Goal: Transaction & Acquisition: Purchase product/service

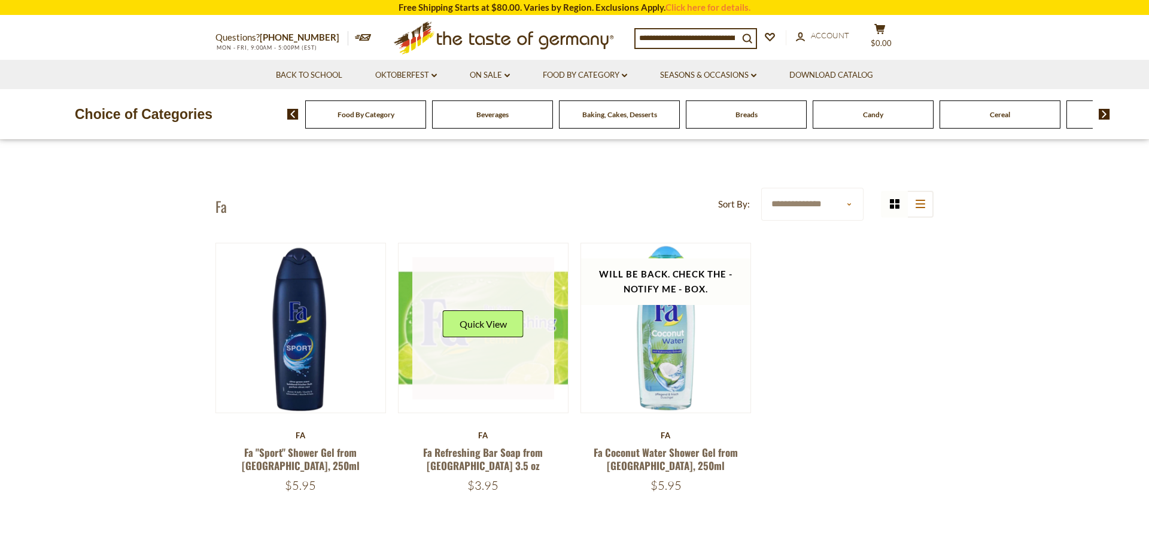
click at [495, 370] on link at bounding box center [483, 328] width 142 height 142
click at [489, 359] on link at bounding box center [483, 328] width 142 height 142
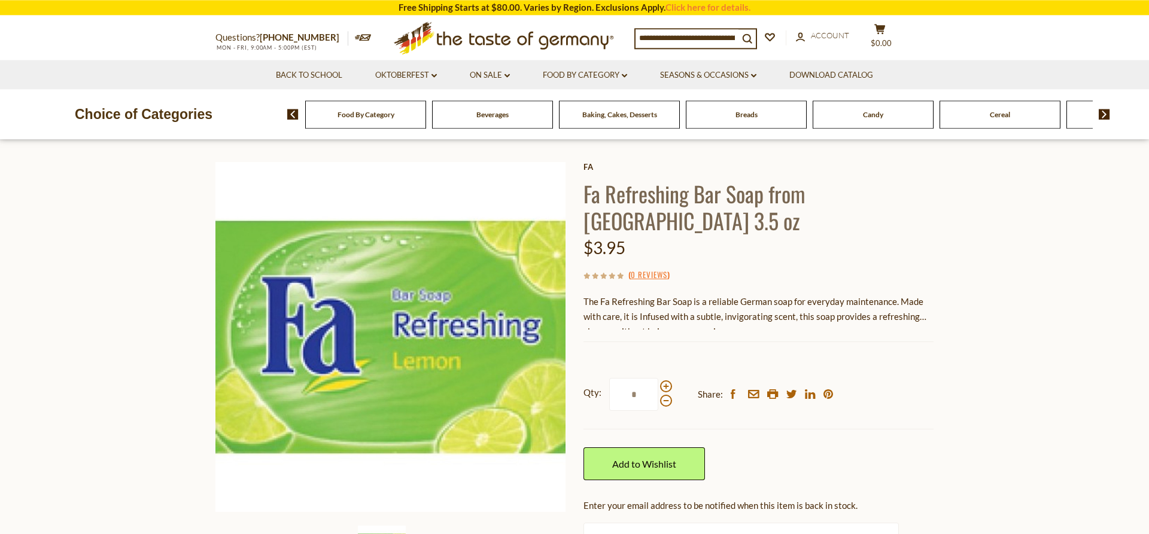
scroll to position [61, 0]
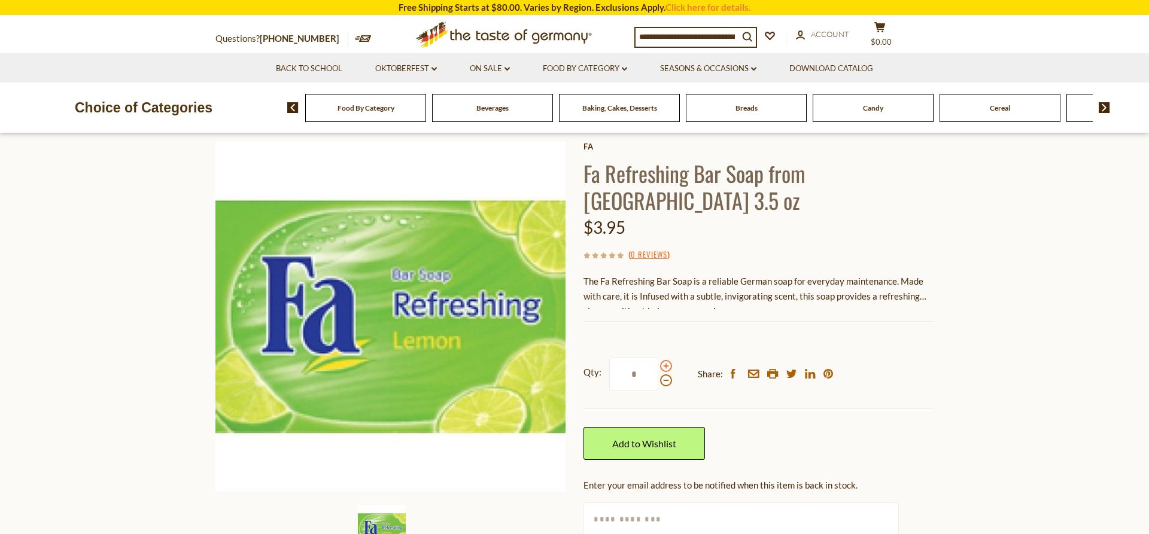
click at [664, 360] on span at bounding box center [666, 366] width 12 height 12
click at [658, 358] on input "*" at bounding box center [633, 374] width 49 height 33
click at [664, 360] on span at bounding box center [666, 366] width 12 height 12
click at [658, 358] on input "*" at bounding box center [633, 374] width 49 height 33
click at [665, 360] on span at bounding box center [666, 366] width 12 height 12
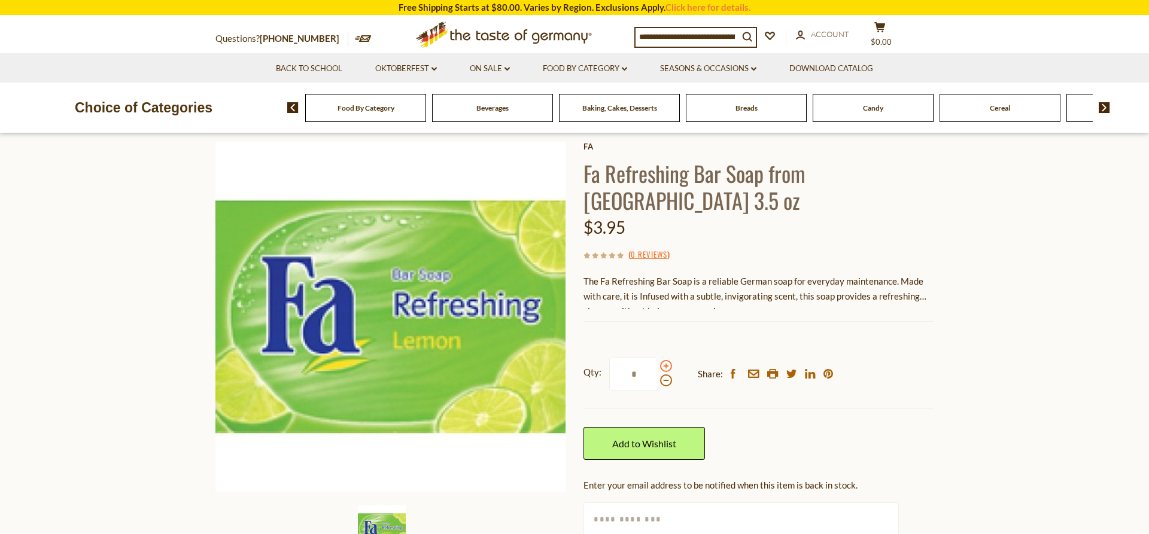
click at [658, 358] on input "*" at bounding box center [633, 374] width 49 height 33
click at [665, 360] on span at bounding box center [666, 366] width 12 height 12
click at [658, 358] on input "*" at bounding box center [633, 374] width 49 height 33
click at [665, 360] on span at bounding box center [666, 366] width 12 height 12
click at [658, 358] on input "*" at bounding box center [633, 374] width 49 height 33
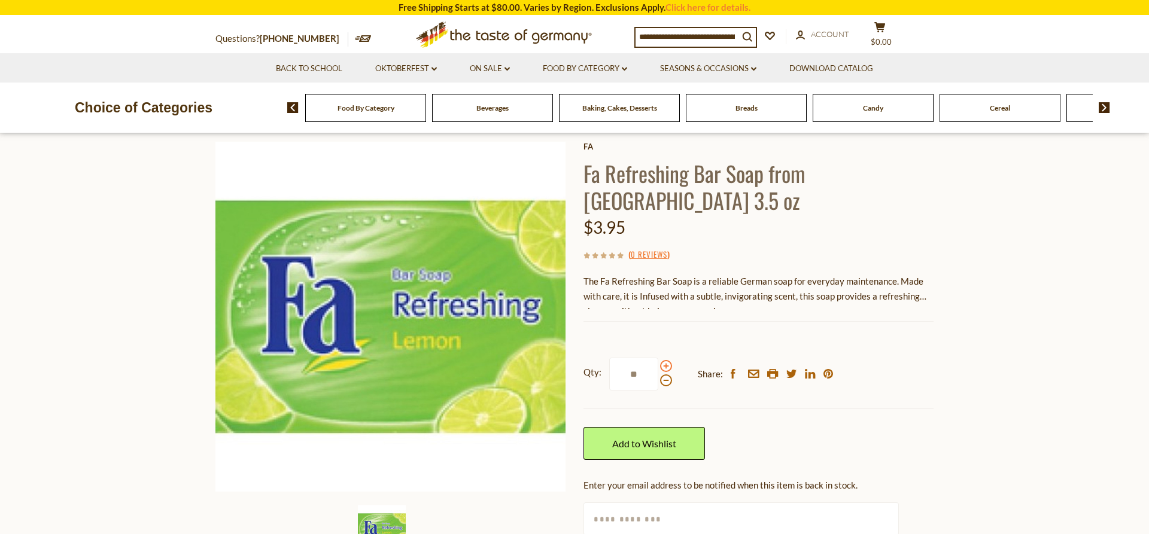
click at [665, 360] on span at bounding box center [666, 366] width 12 height 12
click at [658, 358] on input "**" at bounding box center [633, 374] width 49 height 33
click at [665, 375] on span at bounding box center [666, 381] width 12 height 12
click at [658, 358] on input "**" at bounding box center [633, 374] width 49 height 33
click at [665, 375] on span at bounding box center [666, 381] width 12 height 12
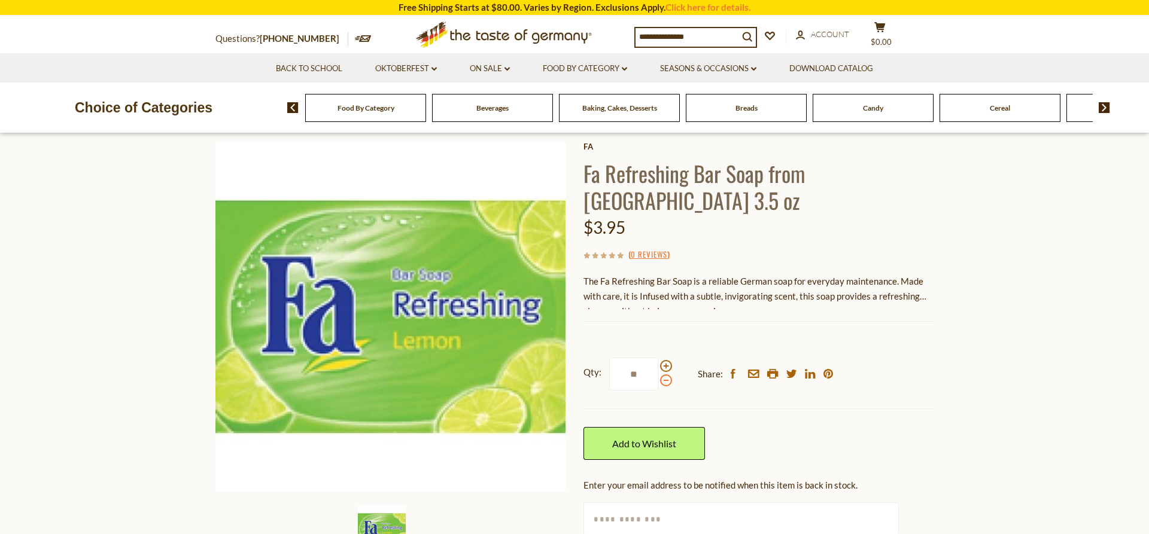
click at [658, 358] on input "**" at bounding box center [633, 374] width 49 height 33
click at [662, 360] on span at bounding box center [666, 366] width 12 height 12
click at [658, 358] on input "*" at bounding box center [633, 374] width 49 height 33
click at [663, 375] on span at bounding box center [666, 381] width 12 height 12
click at [658, 358] on input "**" at bounding box center [633, 374] width 49 height 33
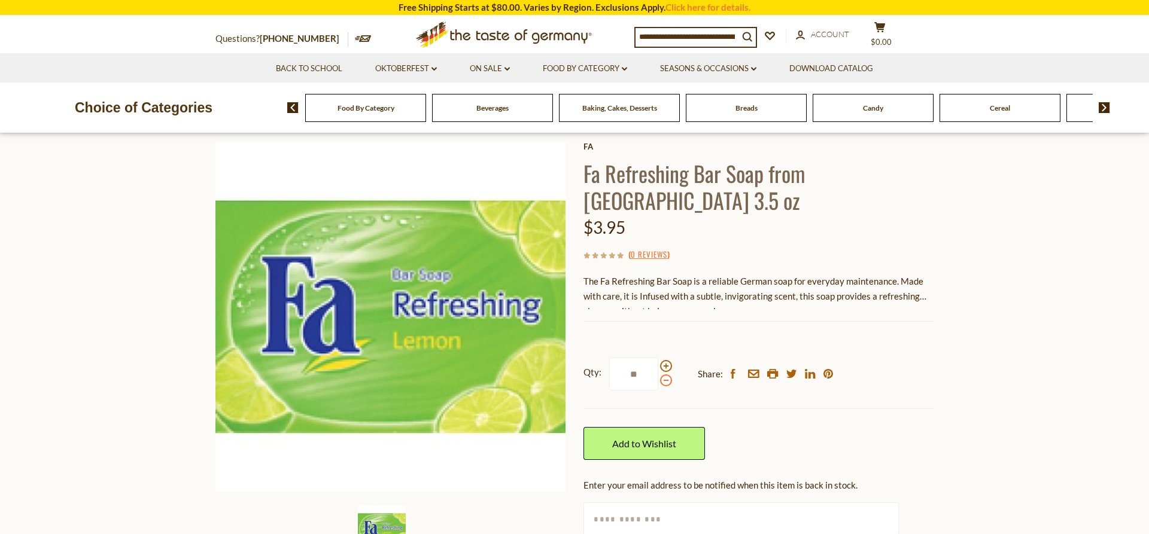
type input "*"
click at [649, 427] on link "Add to Wishlist" at bounding box center [644, 443] width 121 height 33
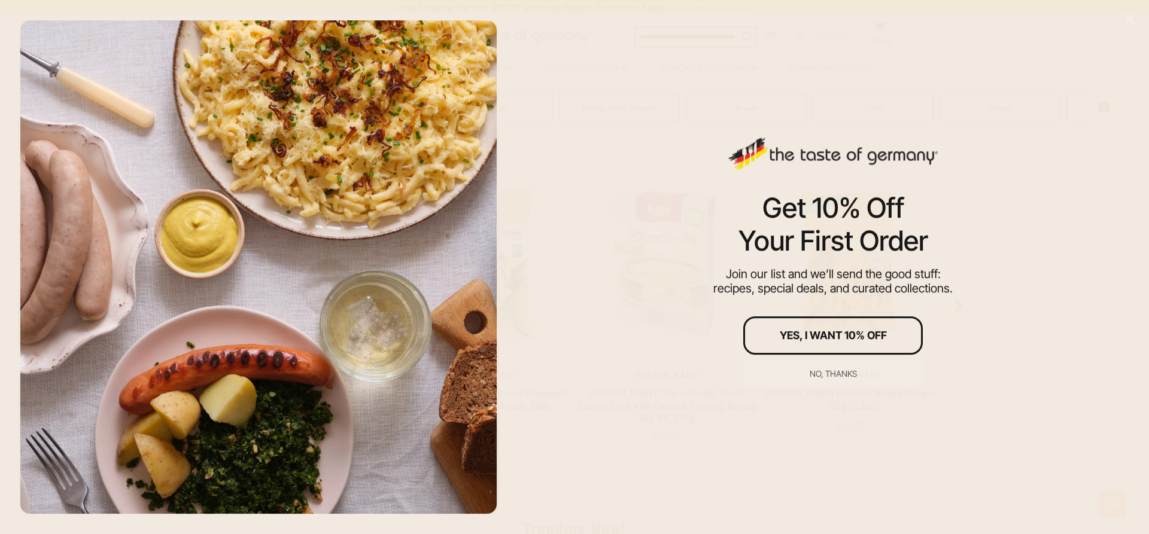
scroll to position [977, 0]
click at [872, 338] on div "Yes, I Want 10% Off" at bounding box center [833, 335] width 107 height 11
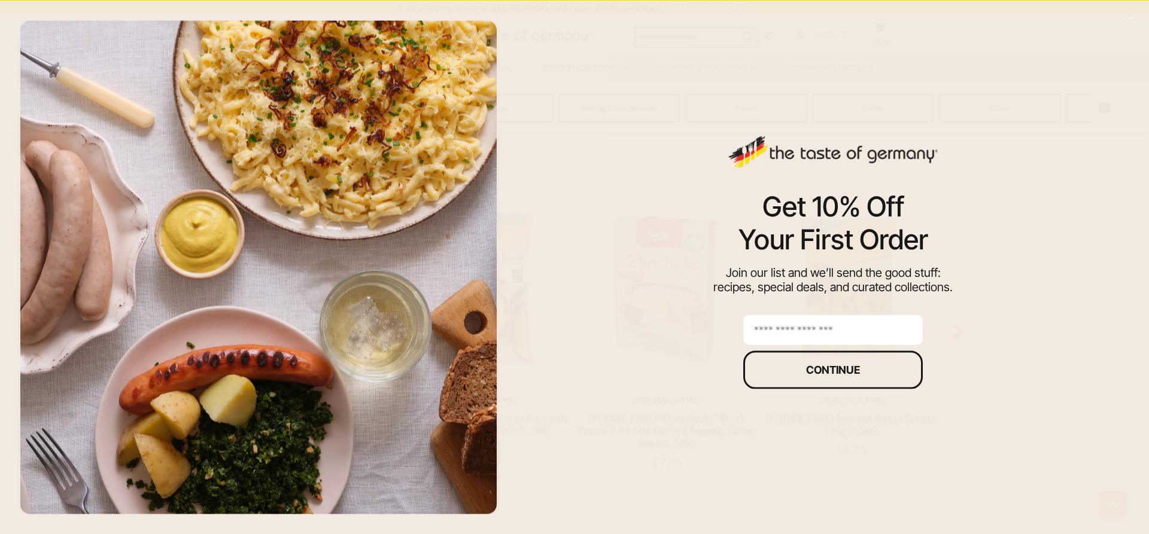
scroll to position [984, 0]
click at [804, 329] on input "email" at bounding box center [833, 330] width 180 height 30
type input "**********"
click at [814, 373] on div "Continue" at bounding box center [833, 369] width 54 height 11
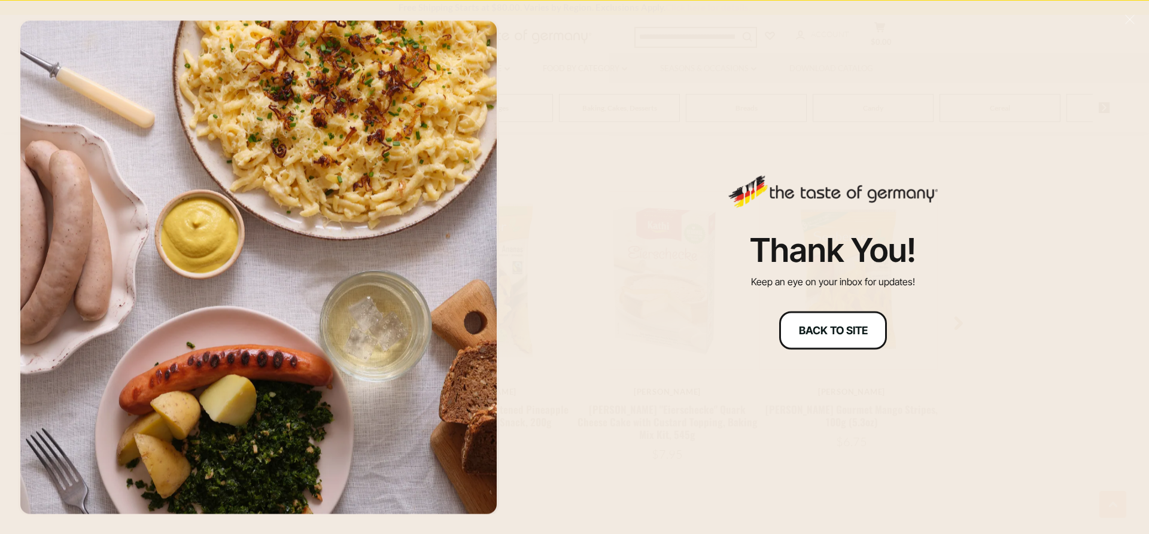
click at [838, 327] on div "Back to site" at bounding box center [833, 330] width 69 height 11
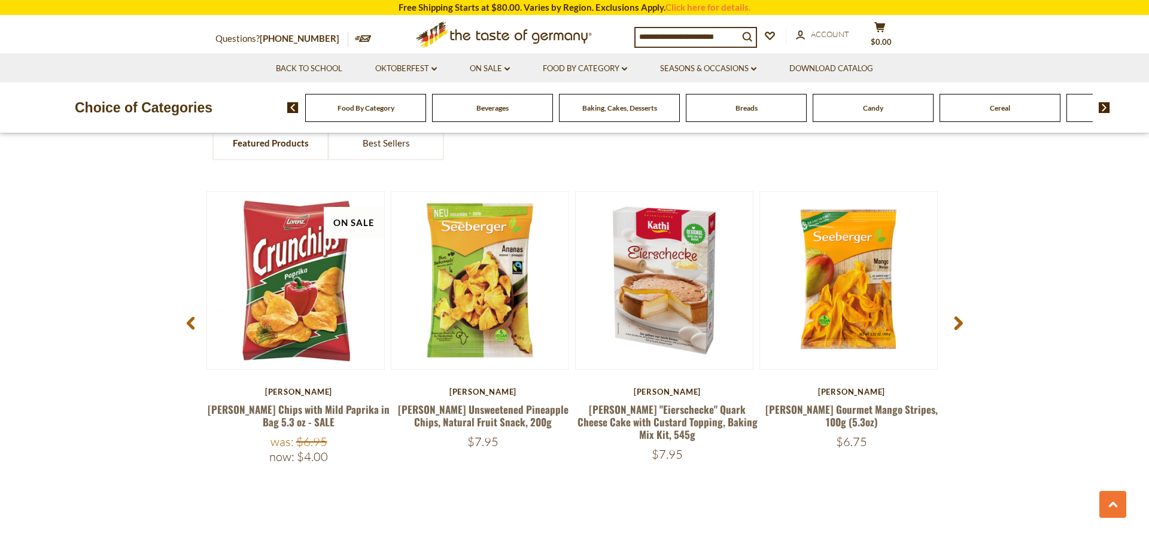
click at [661, 35] on input at bounding box center [687, 36] width 103 height 17
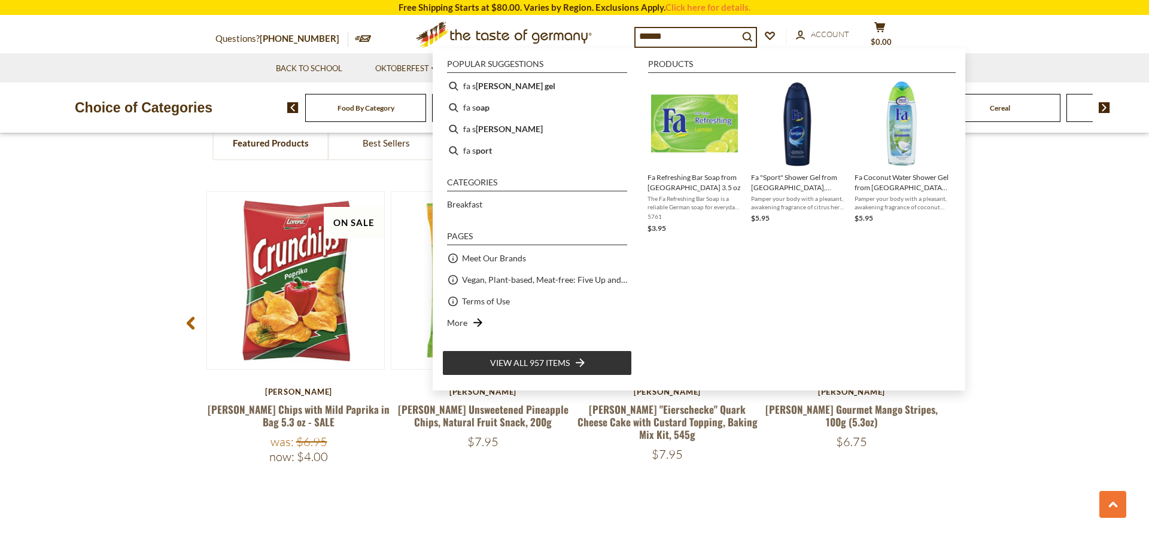
type input "*******"
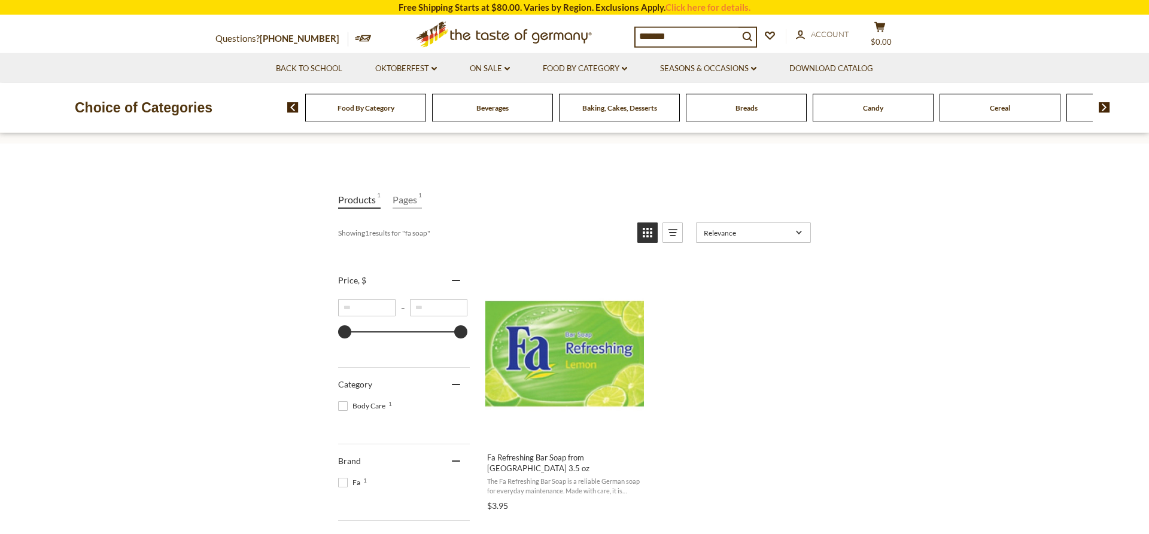
scroll to position [122, 0]
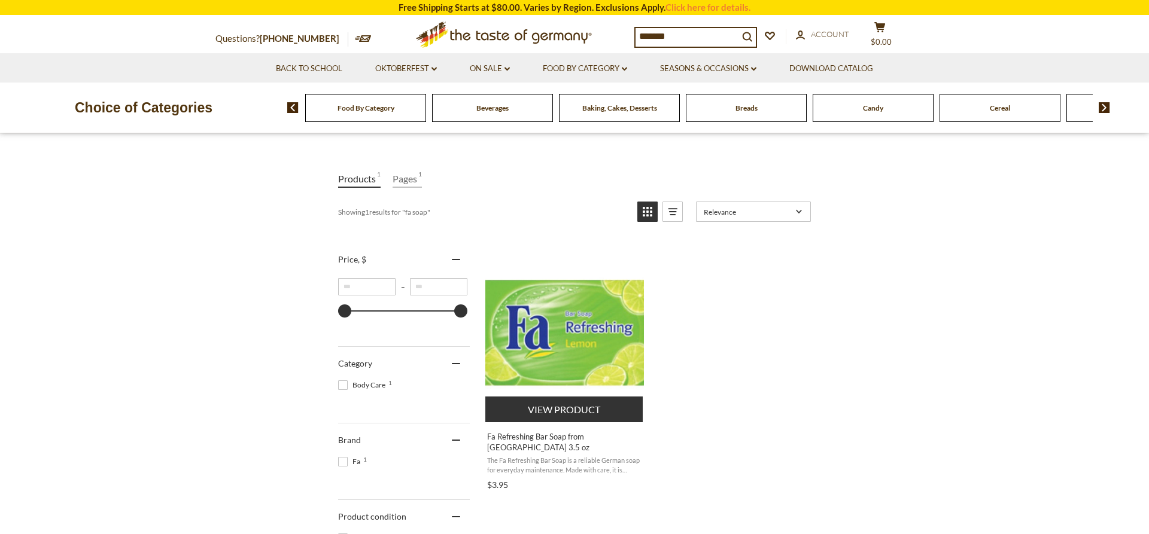
click at [573, 344] on img "Fa Refreshing Bar Soap from Germany 3.5 oz" at bounding box center [564, 333] width 159 height 159
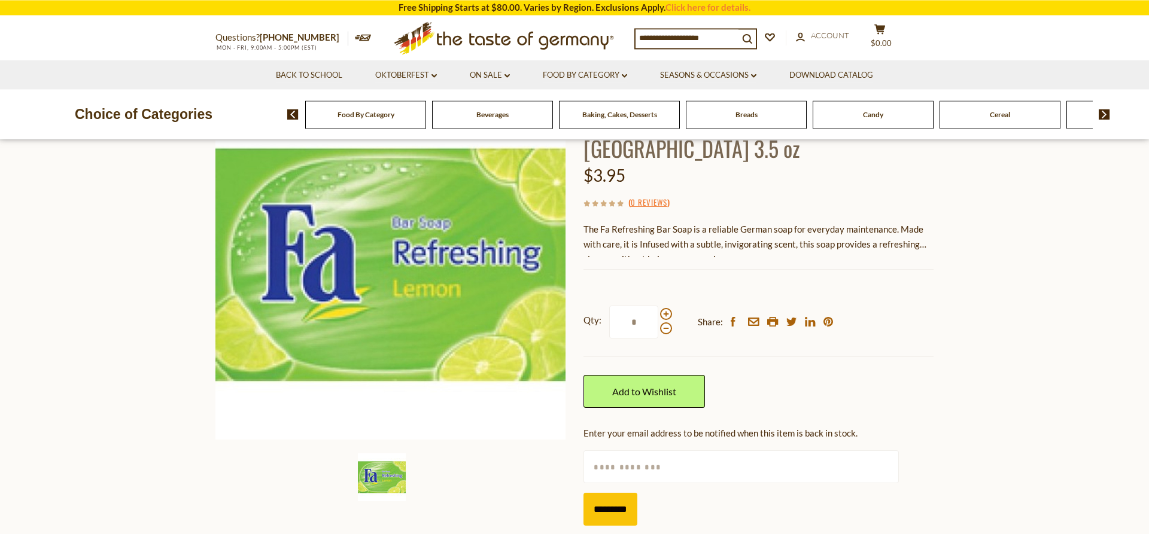
scroll to position [122, 0]
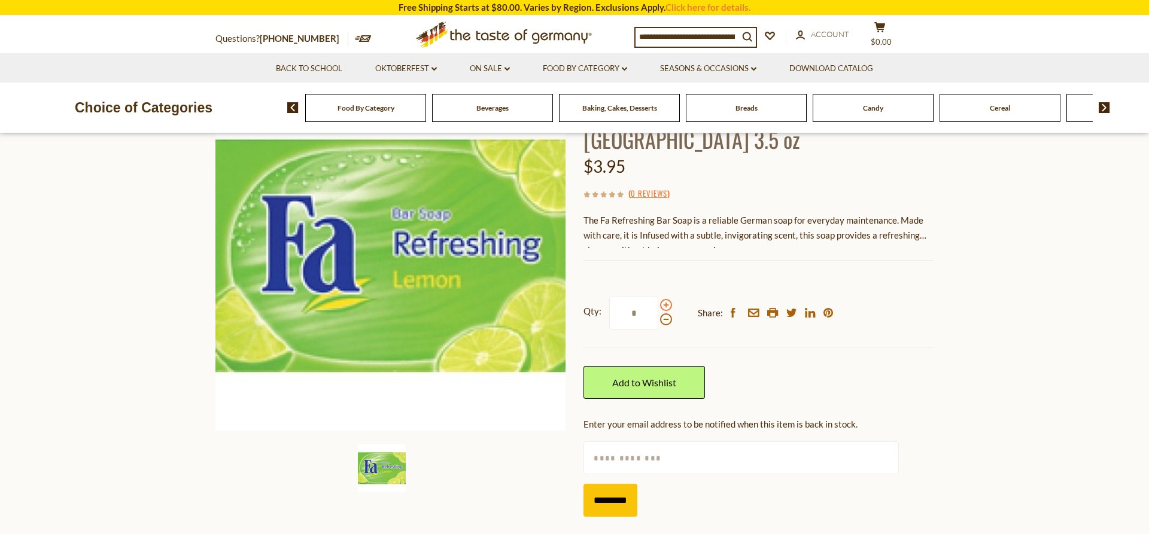
click at [665, 299] on span at bounding box center [666, 305] width 12 height 12
click at [658, 297] on input "*" at bounding box center [633, 313] width 49 height 33
click at [665, 299] on span at bounding box center [666, 305] width 12 height 12
click at [658, 297] on input "*" at bounding box center [633, 313] width 49 height 33
click at [665, 299] on span at bounding box center [666, 305] width 12 height 12
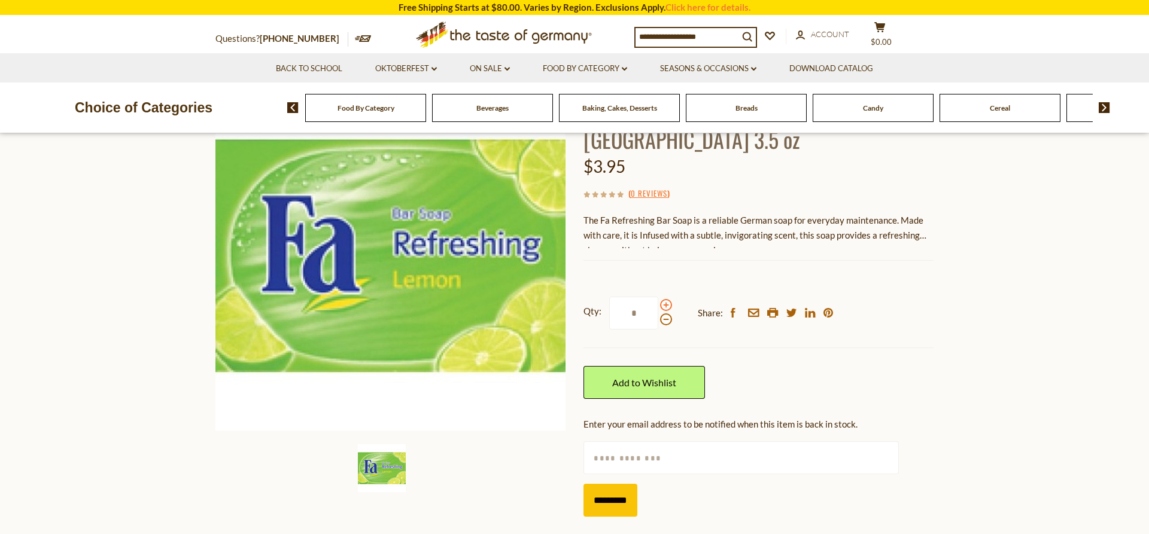
click at [658, 297] on input "*" at bounding box center [633, 313] width 49 height 33
click at [665, 299] on span at bounding box center [666, 305] width 12 height 12
click at [658, 297] on input "*" at bounding box center [633, 313] width 49 height 33
click at [665, 299] on span at bounding box center [666, 305] width 12 height 12
click at [658, 297] on input "*" at bounding box center [633, 313] width 49 height 33
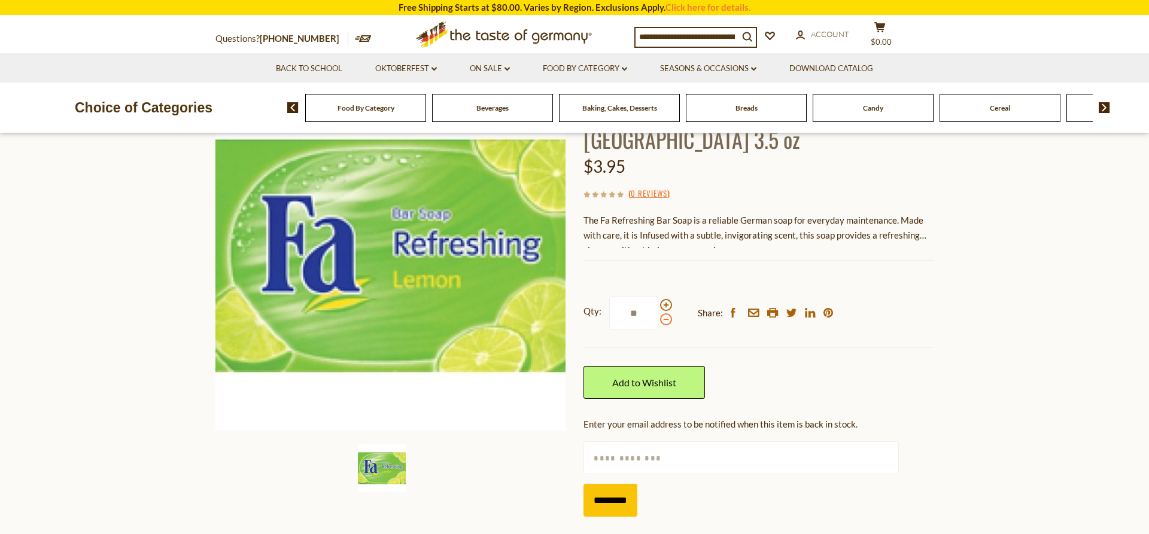
click at [665, 314] on span at bounding box center [666, 320] width 12 height 12
click at [658, 297] on input "**" at bounding box center [633, 313] width 49 height 33
type input "*"
click at [651, 366] on link "Add to Wishlist" at bounding box center [644, 382] width 121 height 33
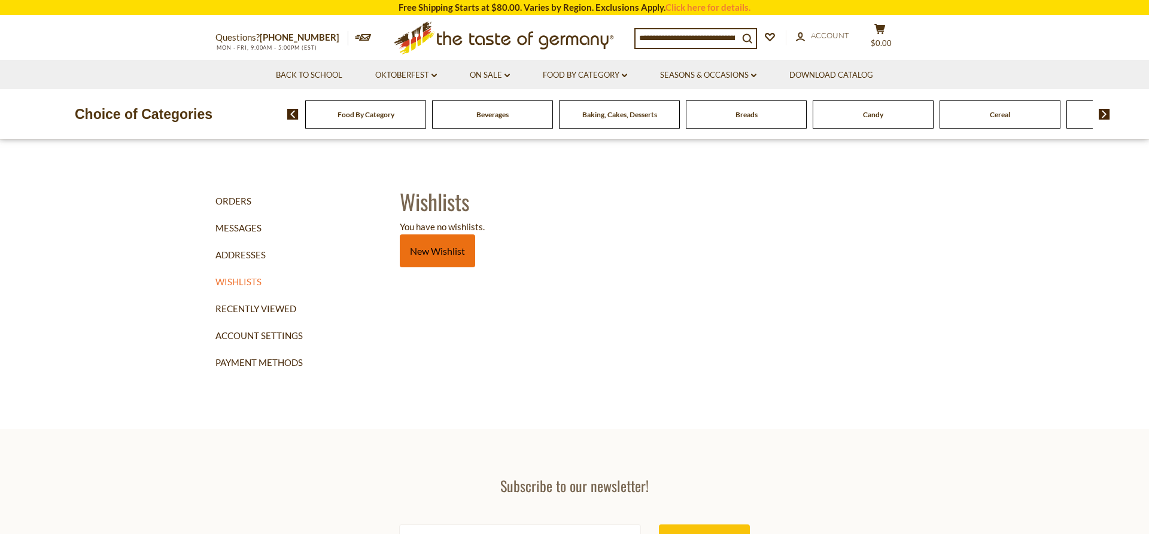
click at [445, 249] on link "New Wishlist" at bounding box center [437, 251] width 75 height 33
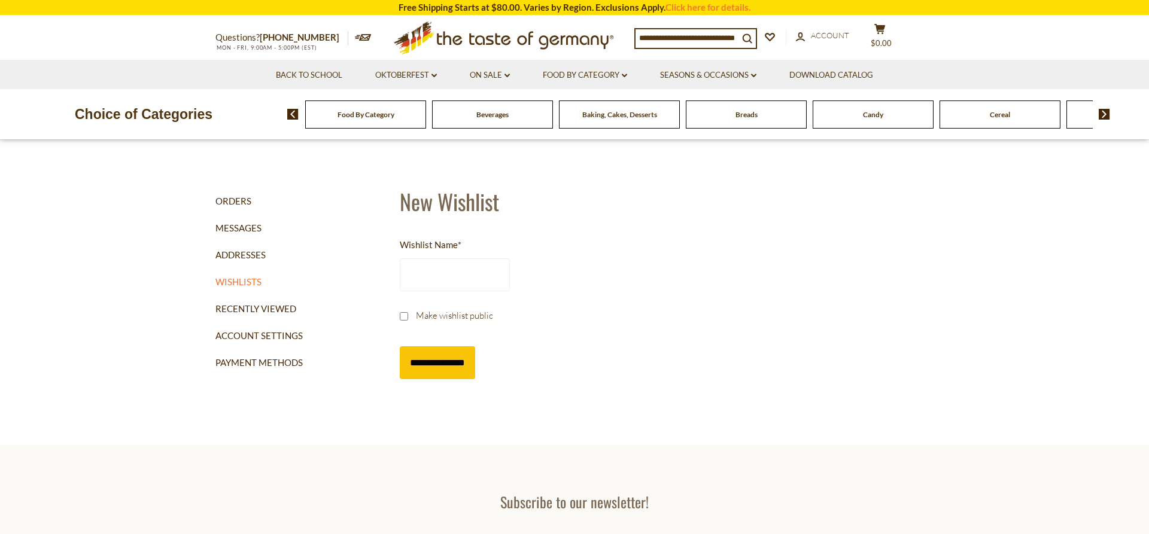
click at [427, 277] on input "Wishlist Name *" at bounding box center [455, 275] width 110 height 33
type input "**"
click at [454, 360] on input "**********" at bounding box center [437, 363] width 75 height 33
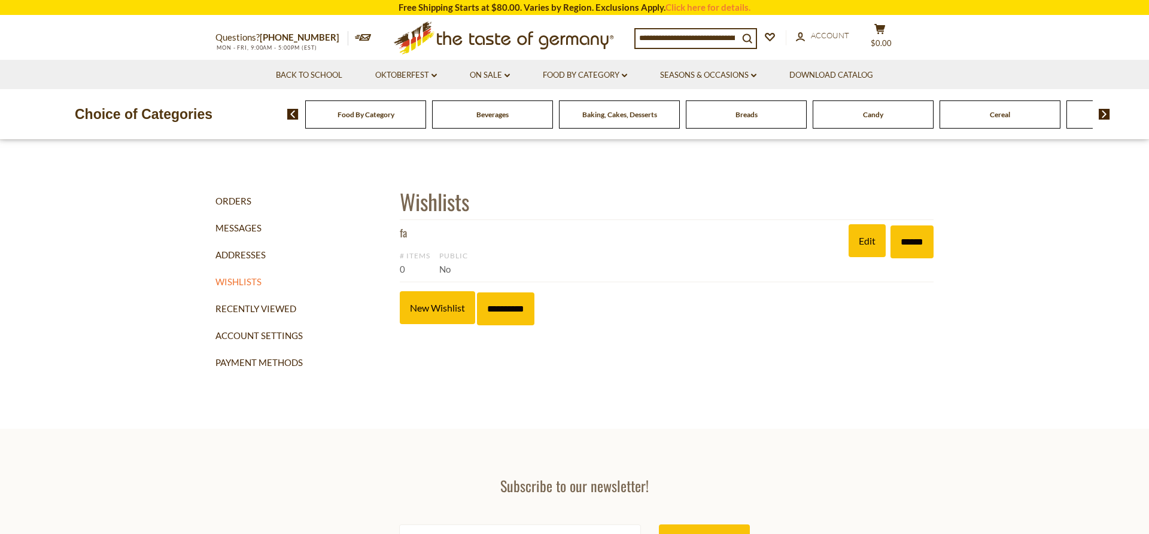
click at [695, 37] on input at bounding box center [687, 37] width 103 height 17
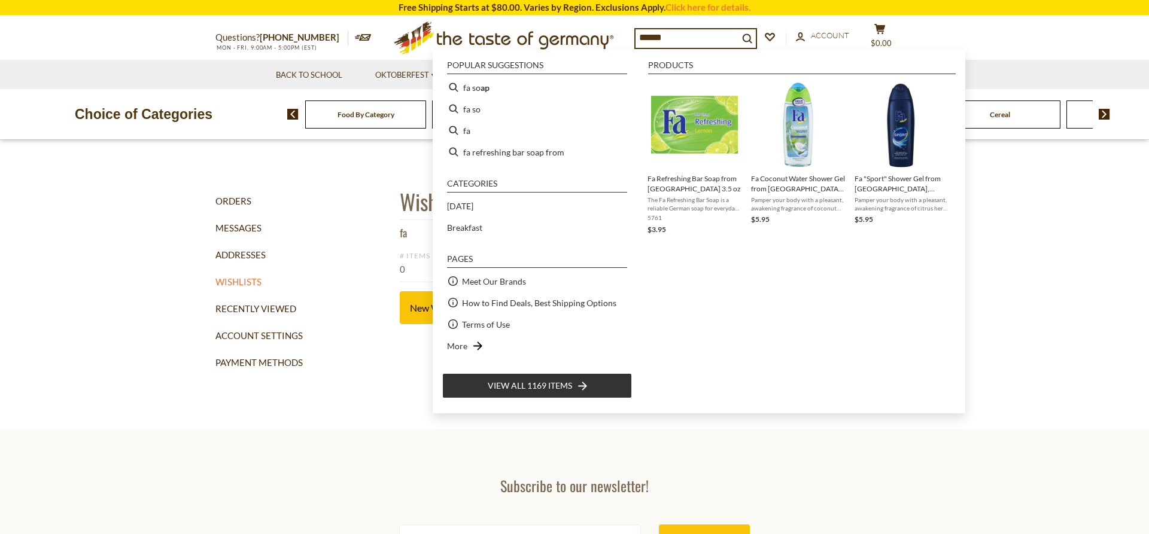
type input "*******"
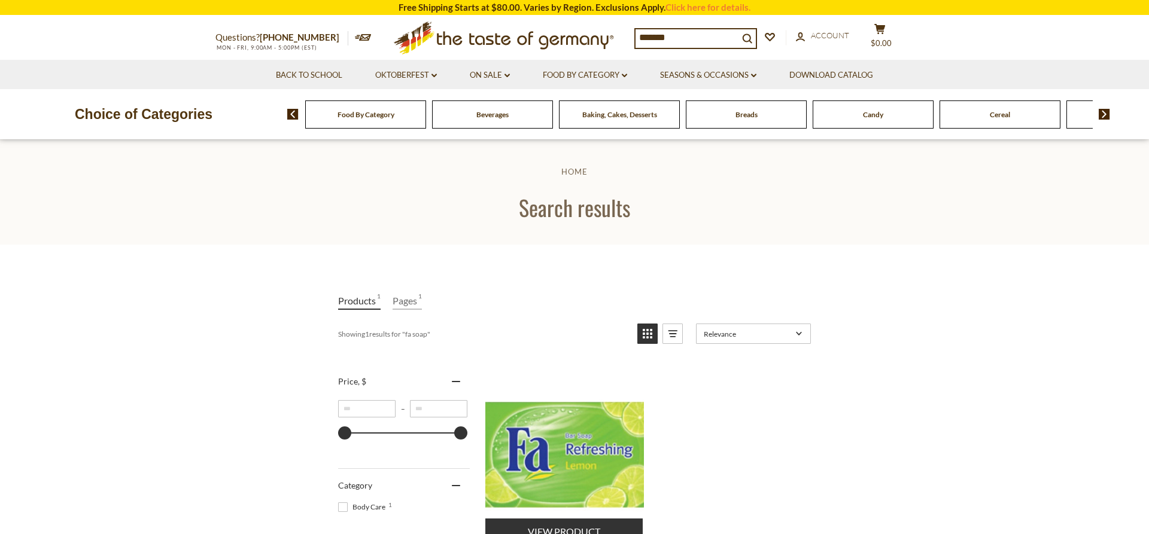
click at [564, 456] on img "Fa Refreshing Bar Soap from Germany 3.5 oz" at bounding box center [564, 455] width 159 height 159
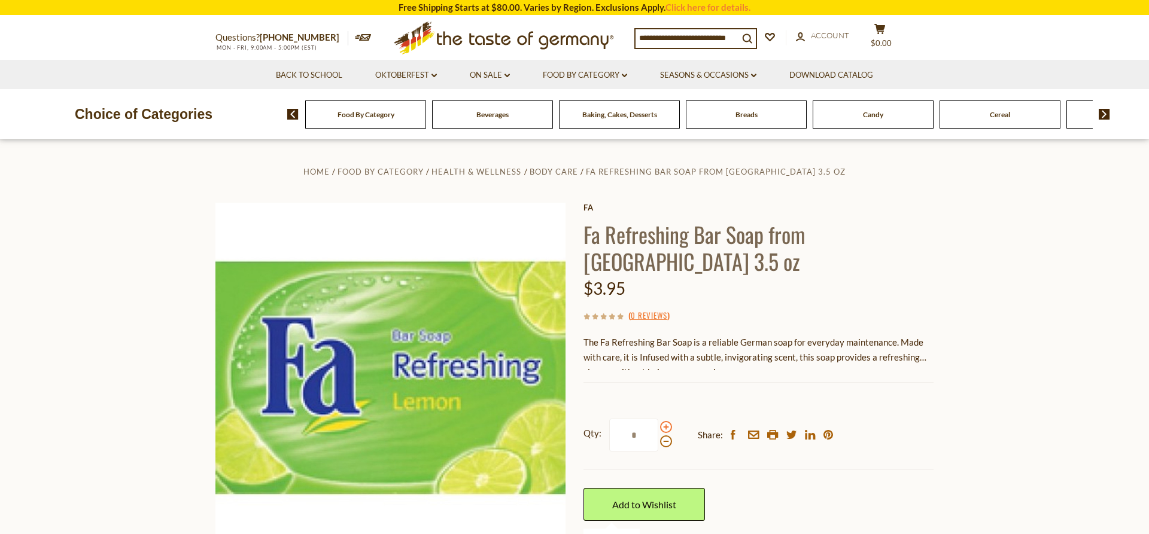
click at [664, 421] on span at bounding box center [666, 427] width 12 height 12
click at [658, 419] on input "*" at bounding box center [633, 435] width 49 height 33
click at [666, 421] on span at bounding box center [666, 427] width 12 height 12
click at [658, 419] on input "*" at bounding box center [633, 435] width 49 height 33
click at [666, 421] on span at bounding box center [666, 427] width 12 height 12
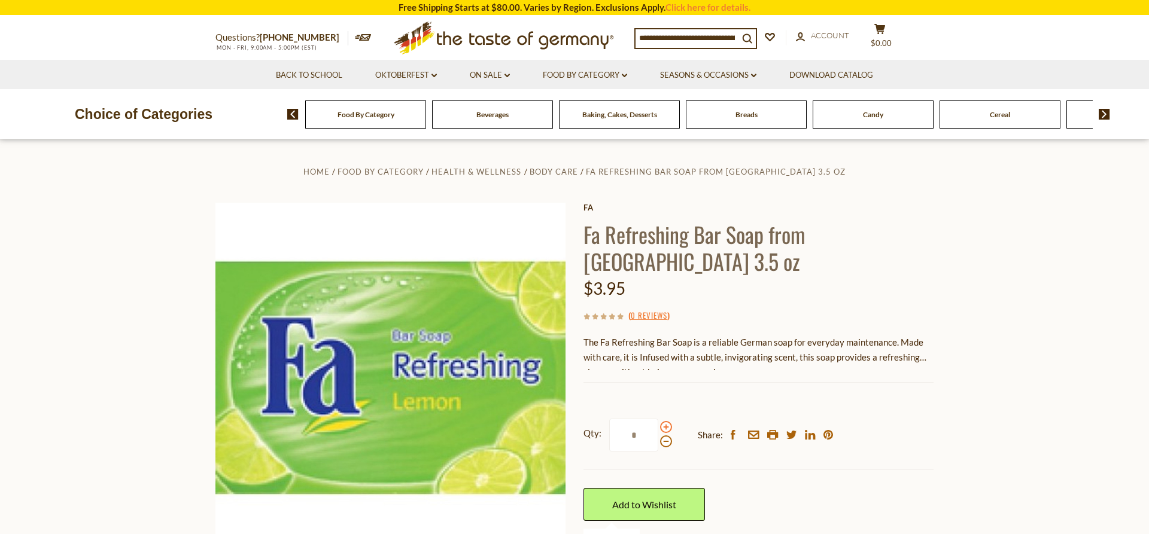
click at [658, 419] on input "*" at bounding box center [633, 435] width 49 height 33
click at [666, 421] on span at bounding box center [666, 427] width 12 height 12
click at [658, 419] on input "*" at bounding box center [633, 435] width 49 height 33
type input "*"
click at [656, 488] on link "Add to Wishlist" at bounding box center [644, 504] width 121 height 33
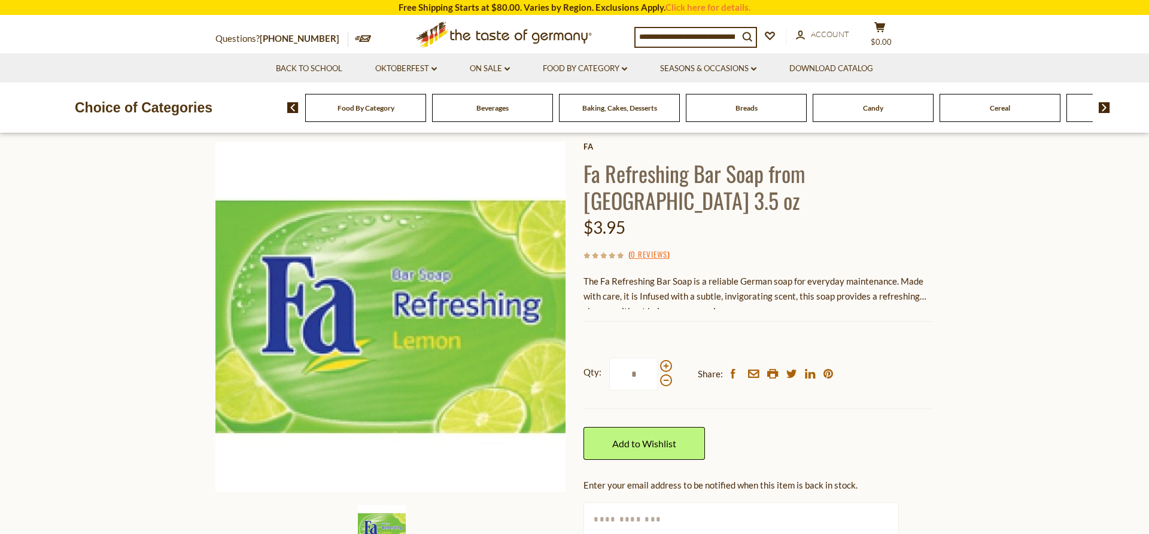
scroll to position [122, 0]
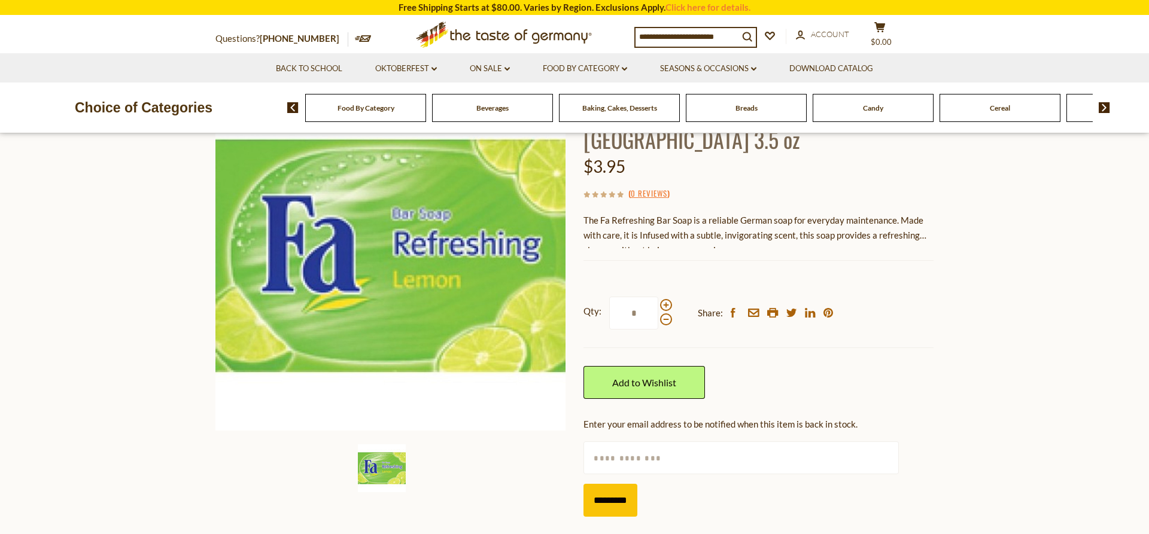
click at [637, 442] on input "text" at bounding box center [741, 458] width 315 height 33
type input "**********"
click at [627, 484] on input "*********" at bounding box center [611, 500] width 54 height 33
